Goal: Information Seeking & Learning: Learn about a topic

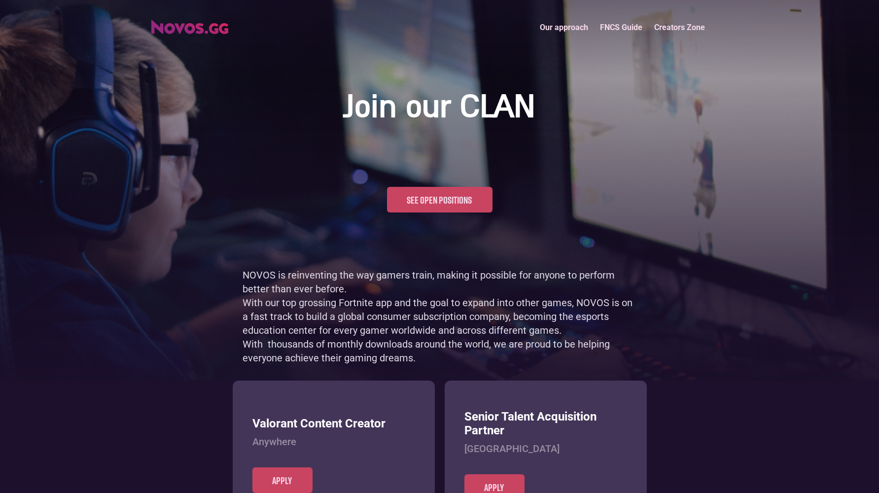
scroll to position [479, 0]
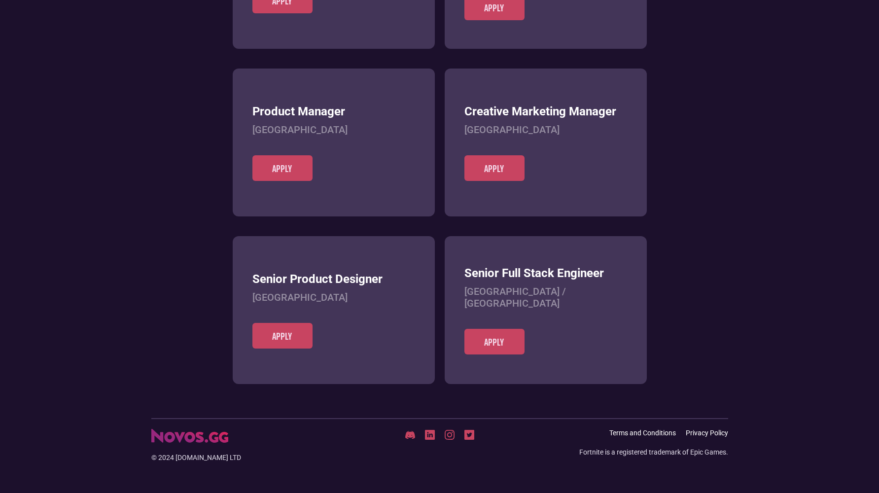
scroll to position [380, 0]
